Goal: Information Seeking & Learning: Understand process/instructions

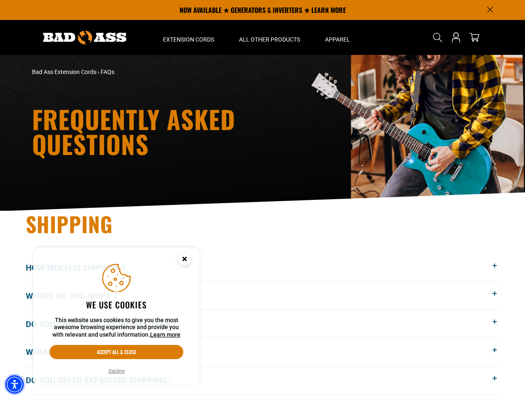
click at [15, 384] on img "Accessibility Menu" at bounding box center [14, 384] width 18 height 18
